Goal: Task Accomplishment & Management: Manage account settings

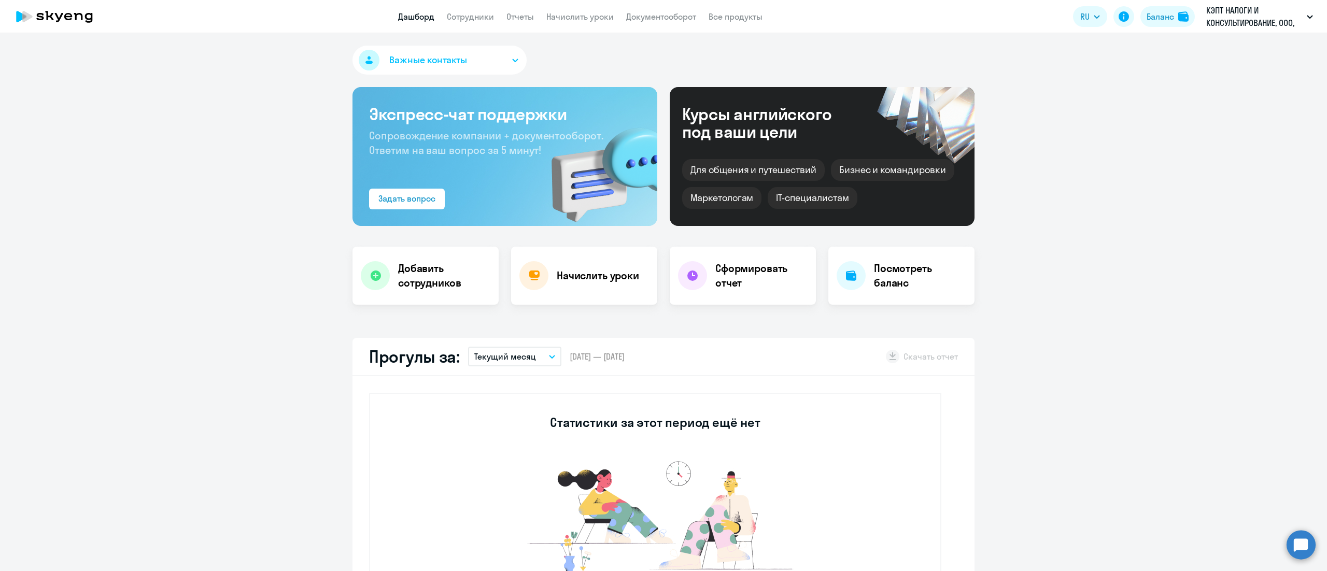
select select "30"
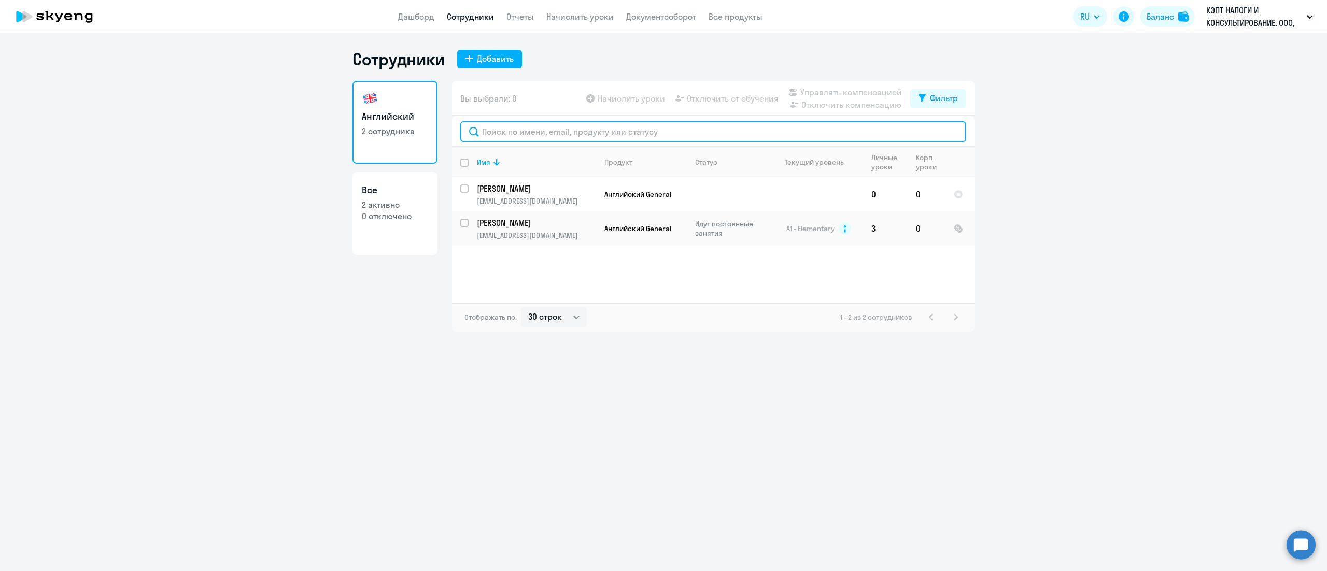
click at [568, 136] on input "text" at bounding box center [713, 131] width 506 height 21
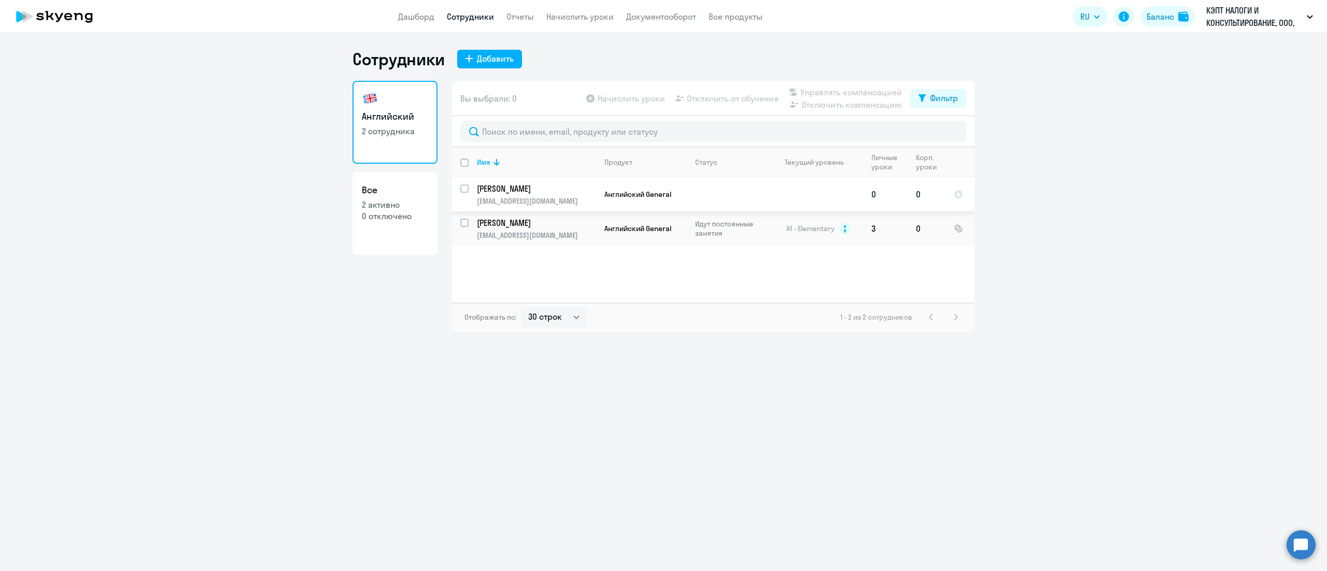
click at [467, 189] on input "select row 20319842" at bounding box center [470, 195] width 21 height 21
checkbox input "true"
click at [832, 91] on span "Управлять компенсацией" at bounding box center [851, 92] width 102 height 12
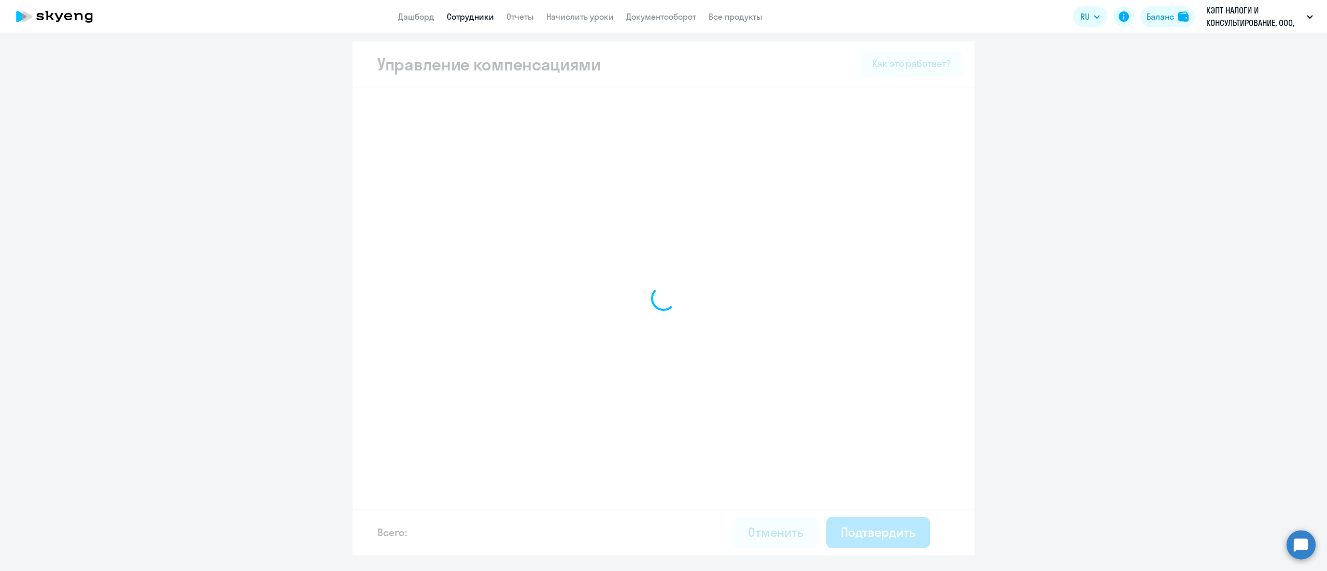
select select "MONTHLY"
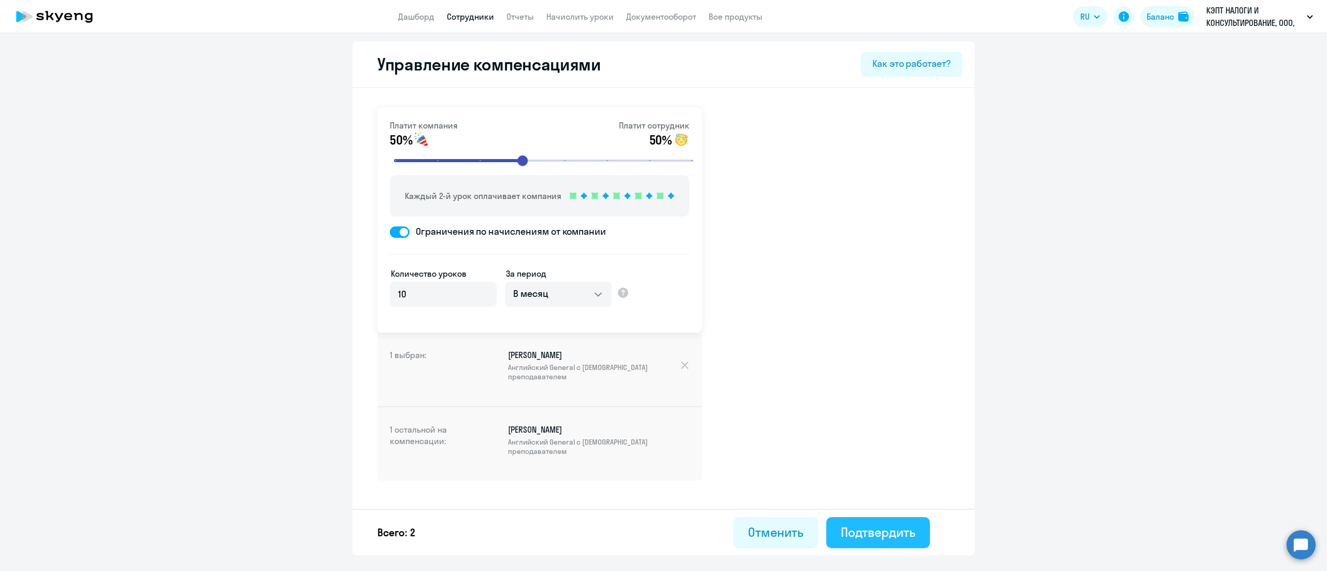
click at [869, 535] on div "Подтвердить" at bounding box center [878, 532] width 75 height 17
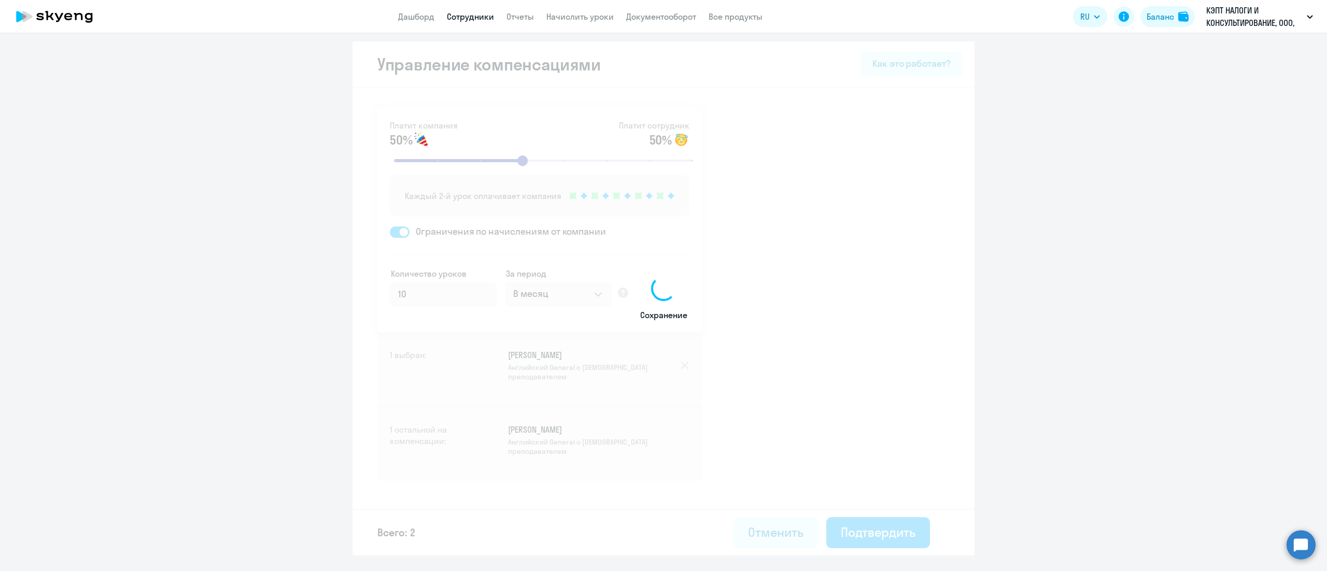
select select "30"
